Goal: Information Seeking & Learning: Learn about a topic

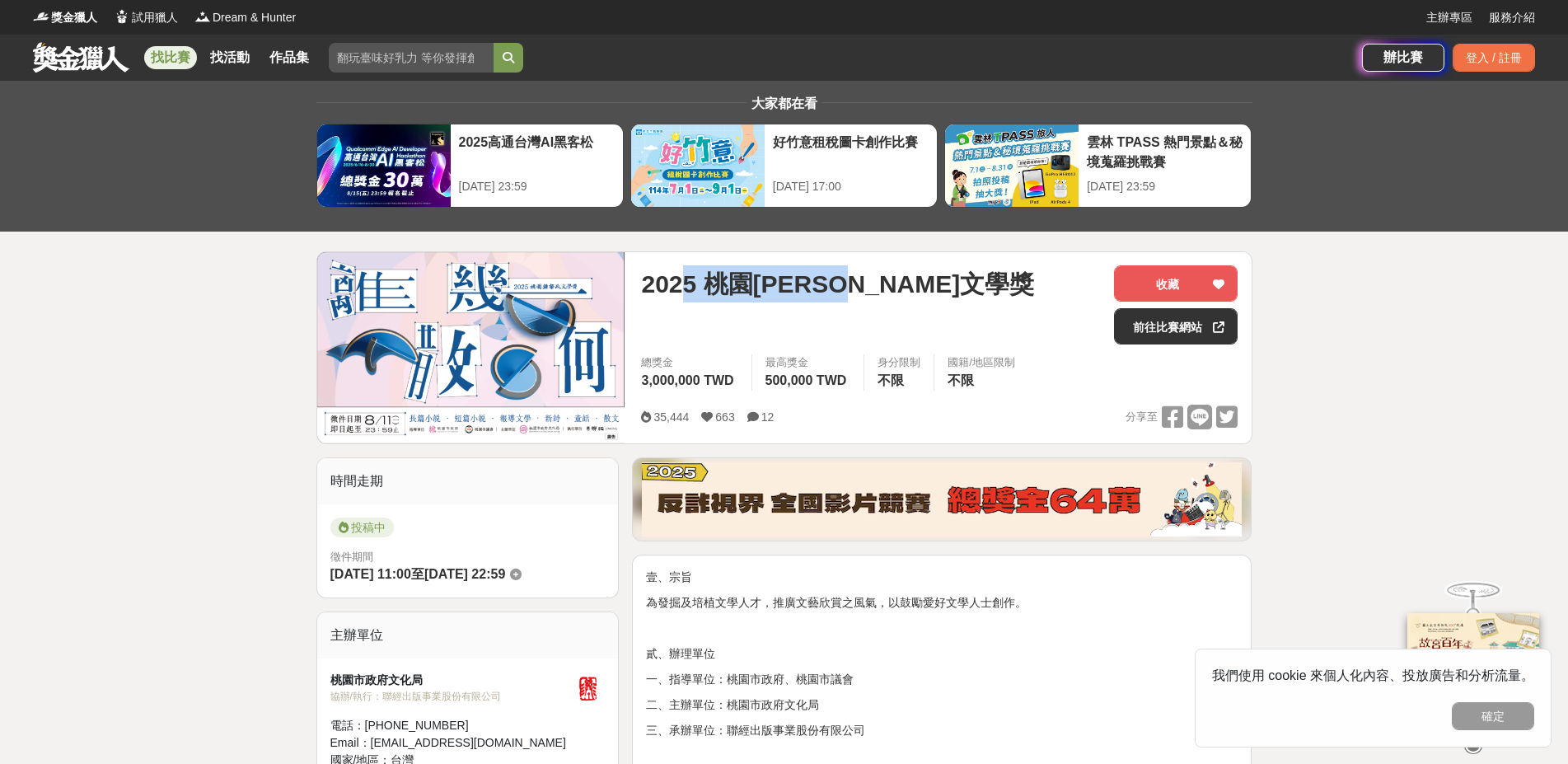
drag, startPoint x: 688, startPoint y: 277, endPoint x: 898, endPoint y: 286, distance: 210.2
click at [968, 282] on div "2025 桃園[PERSON_NAME]文學獎" at bounding box center [871, 283] width 460 height 37
drag, startPoint x: 898, startPoint y: 285, endPoint x: 889, endPoint y: 285, distance: 9.0
click at [893, 285] on span "2025 桃園[PERSON_NAME]文學獎" at bounding box center [838, 283] width 393 height 37
drag, startPoint x: 705, startPoint y: 288, endPoint x: 919, endPoint y: 282, distance: 214.1
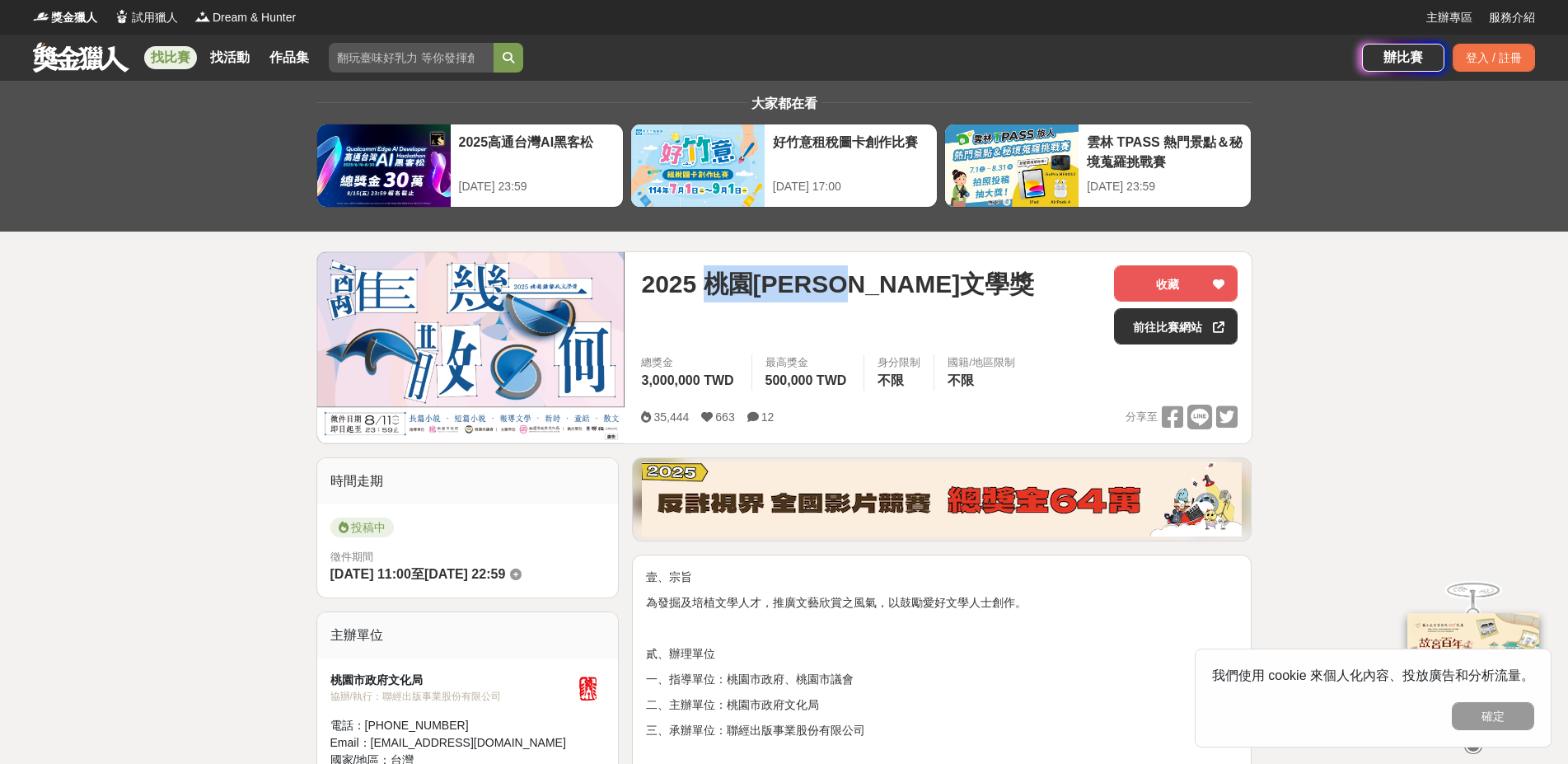
click at [930, 282] on div "2025 桃園[PERSON_NAME]文學獎" at bounding box center [871, 283] width 460 height 37
